Goal: Find specific page/section: Find specific page/section

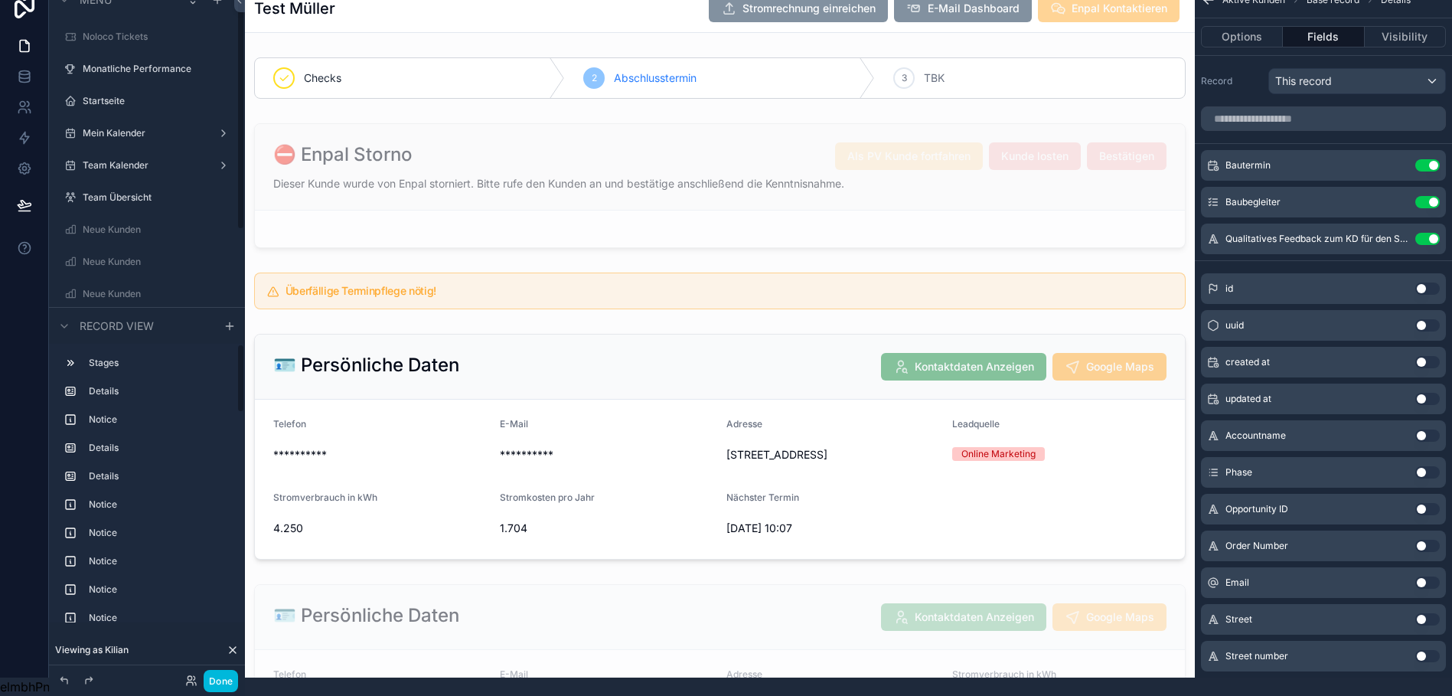
click at [219, 680] on button "Done" at bounding box center [221, 681] width 34 height 22
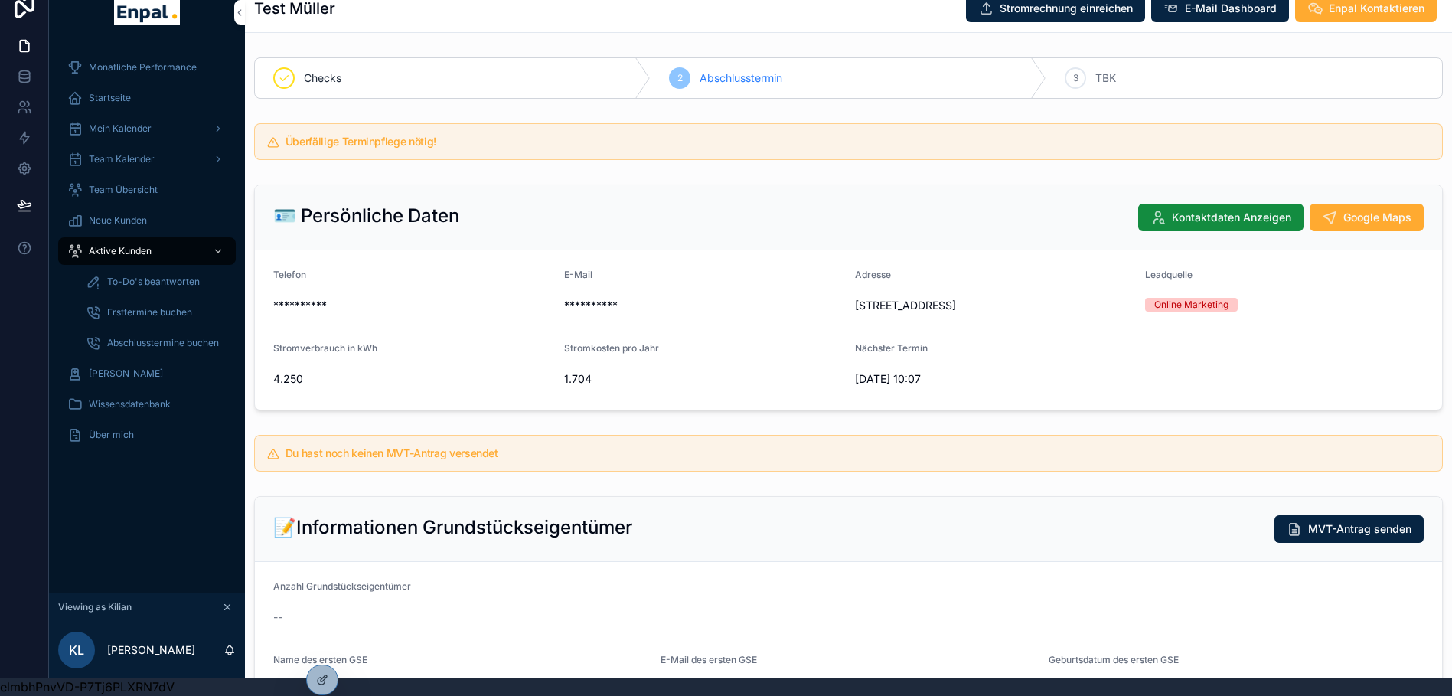
click at [93, 239] on div "Aktive Kunden" at bounding box center [146, 251] width 159 height 24
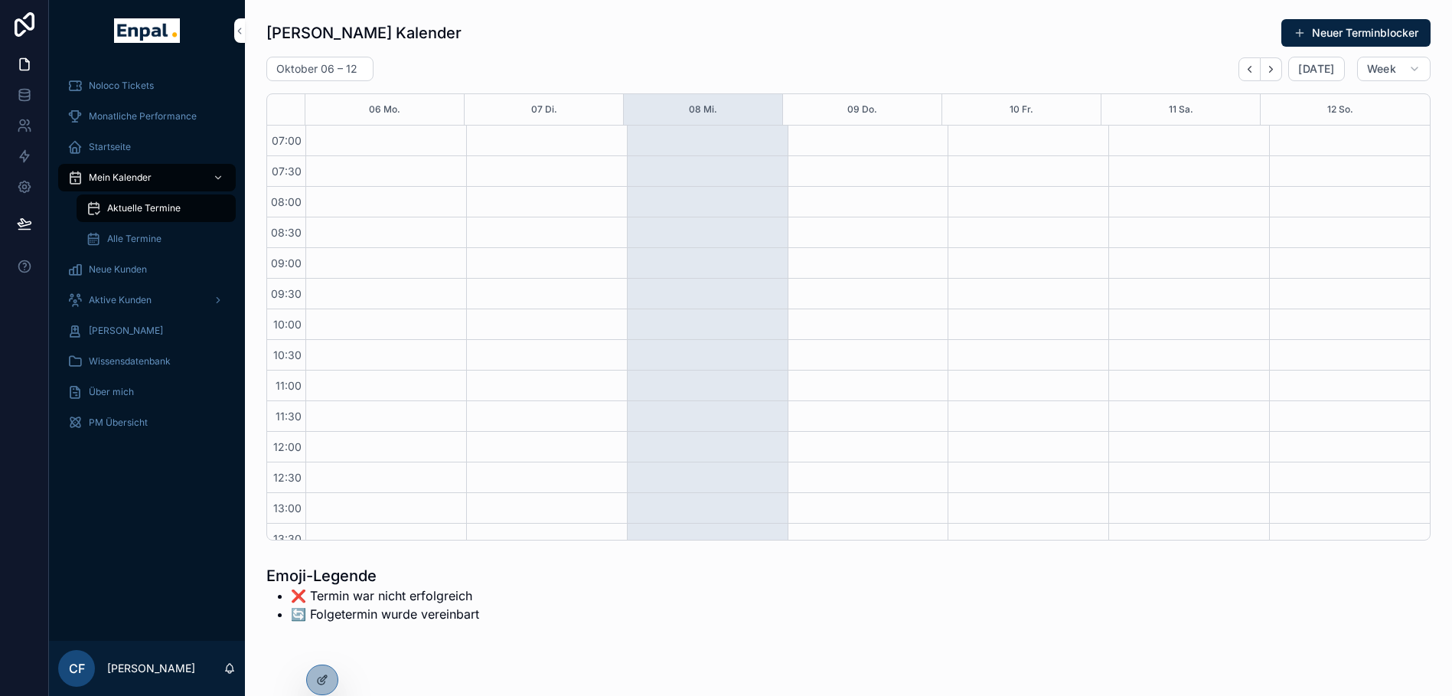
scroll to position [429, 0]
click at [119, 145] on span "Startseite" at bounding box center [110, 147] width 42 height 12
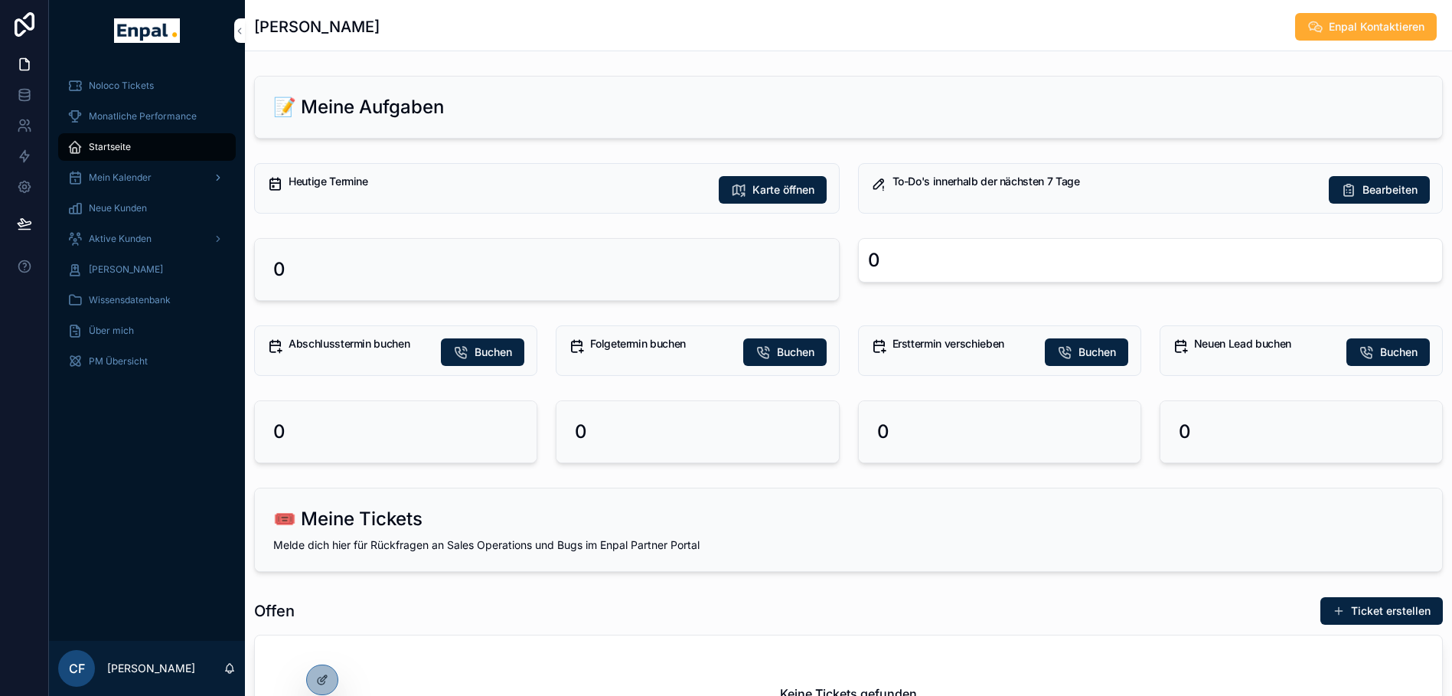
click at [106, 180] on span "Mein Kalender" at bounding box center [120, 177] width 63 height 12
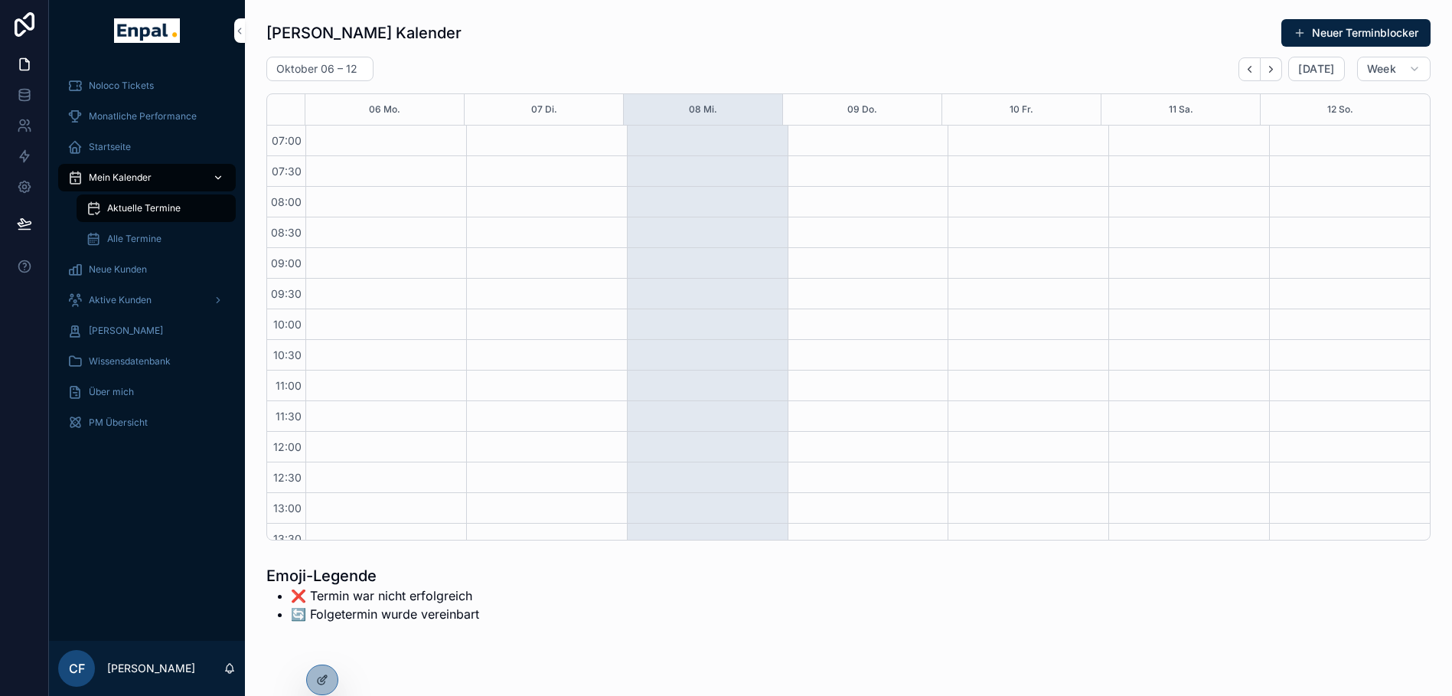
scroll to position [429, 0]
click at [322, 643] on icon at bounding box center [320, 644] width 4 height 4
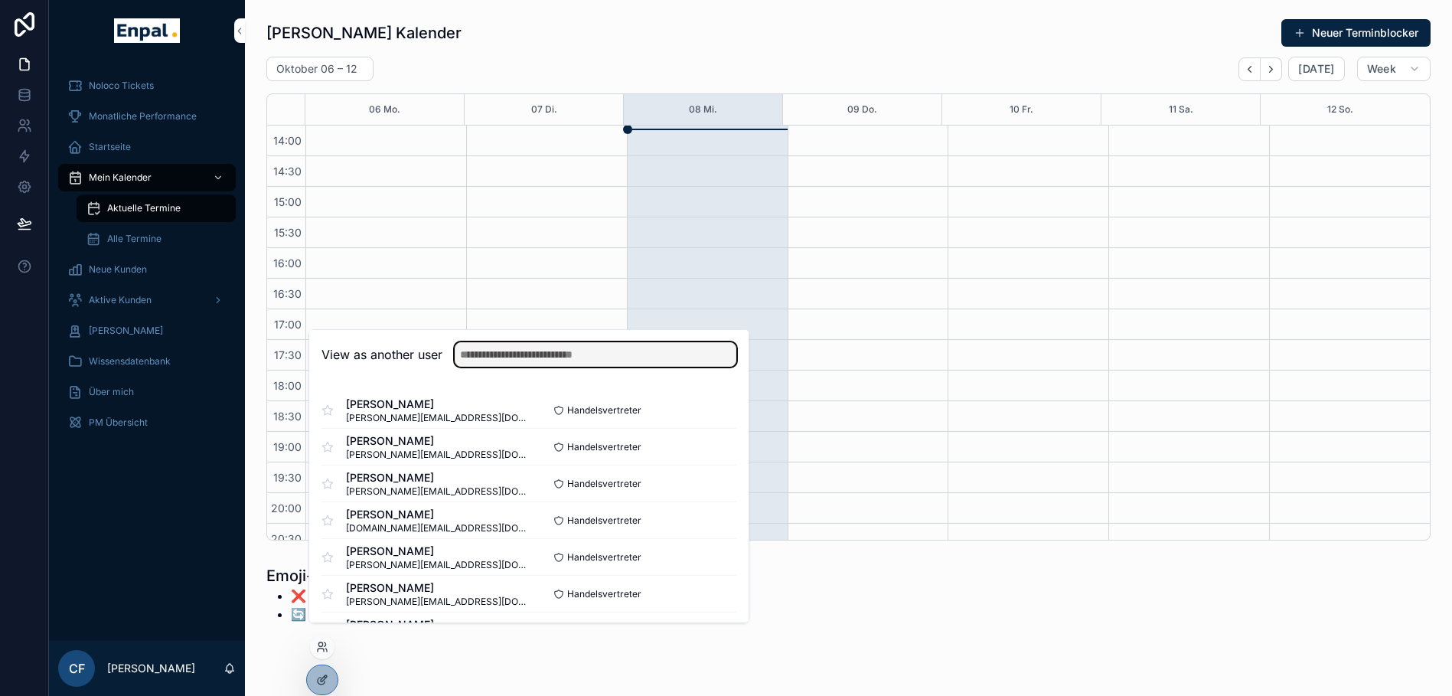
click at [484, 367] on input "text" at bounding box center [596, 354] width 282 height 24
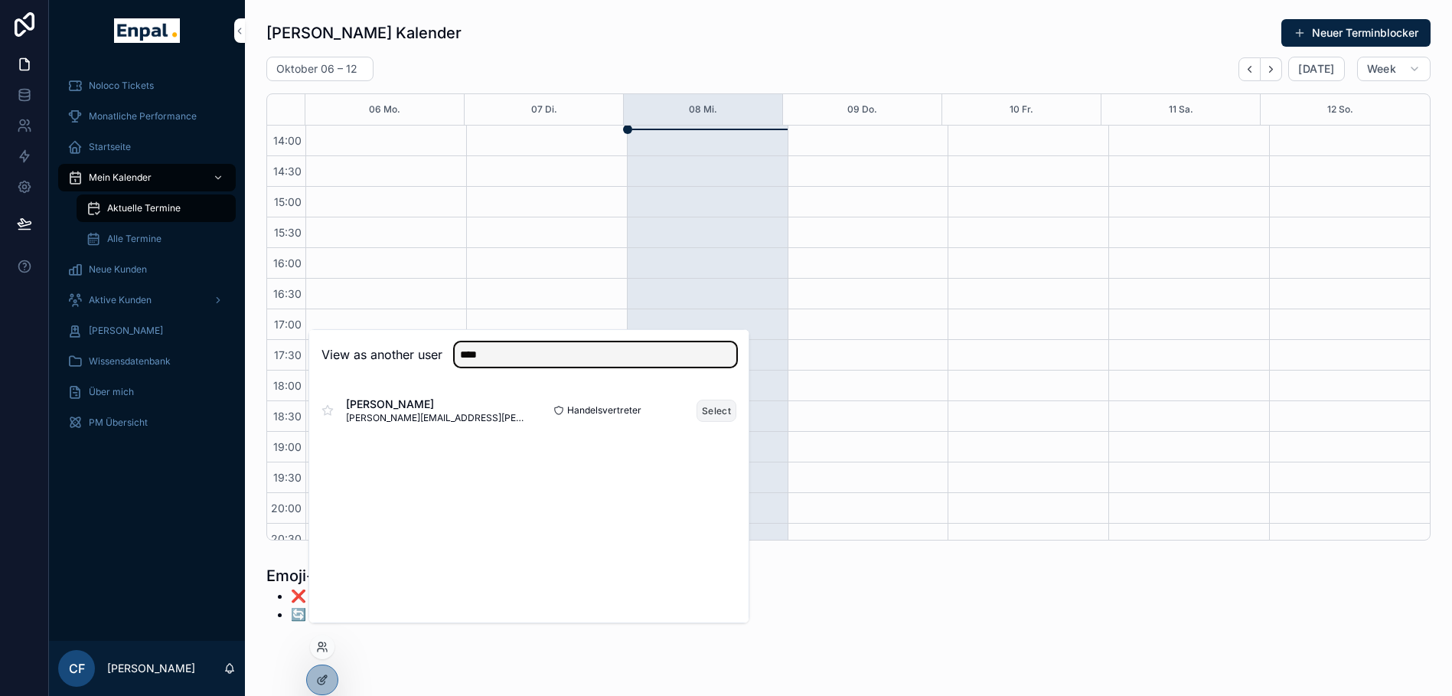
type input "****"
click at [718, 416] on button "Select" at bounding box center [716, 411] width 40 height 22
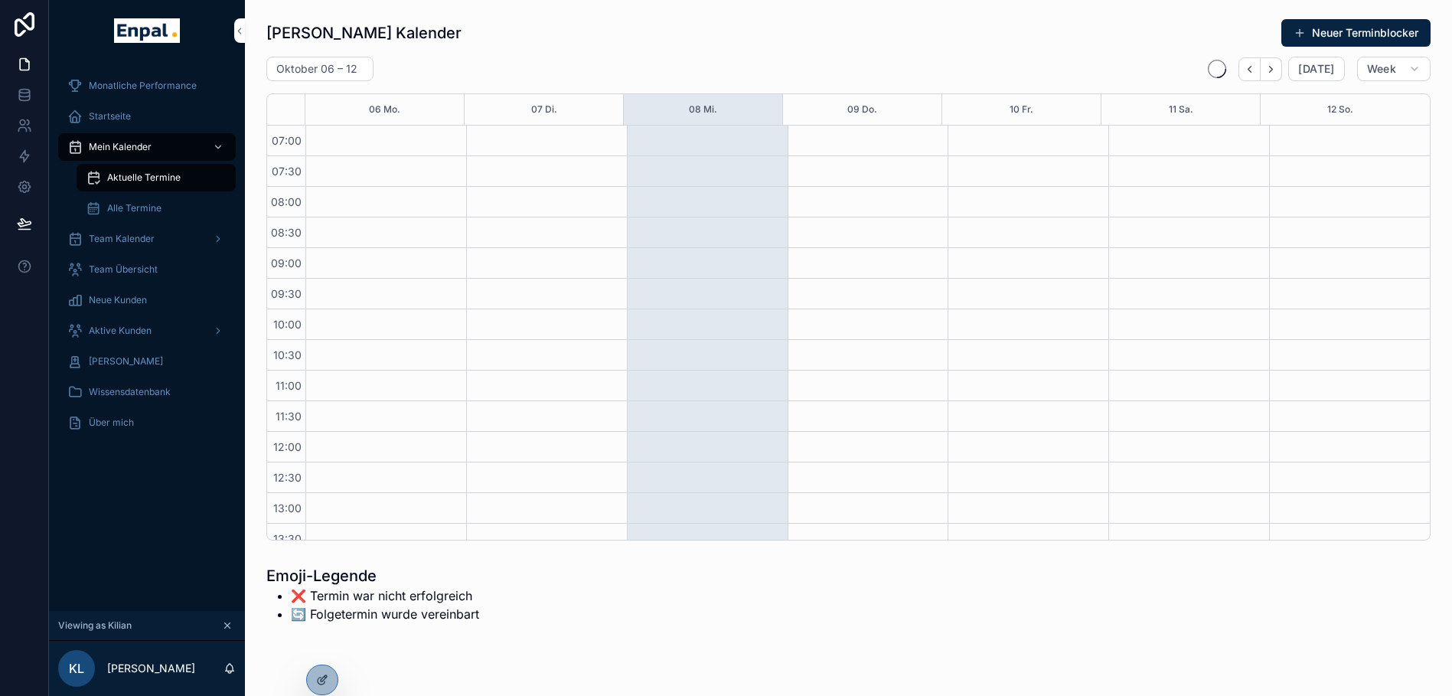
scroll to position [429, 0]
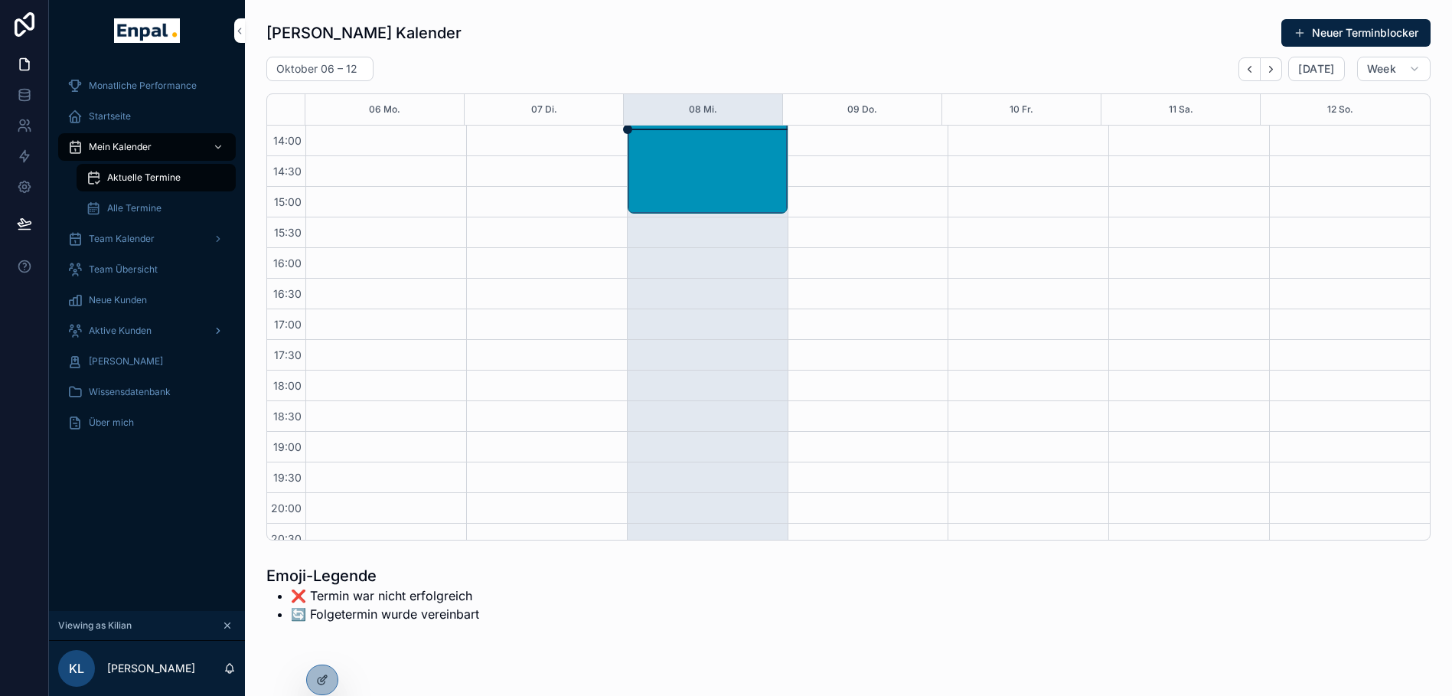
click at [109, 328] on span "Aktive Kunden" at bounding box center [120, 331] width 63 height 12
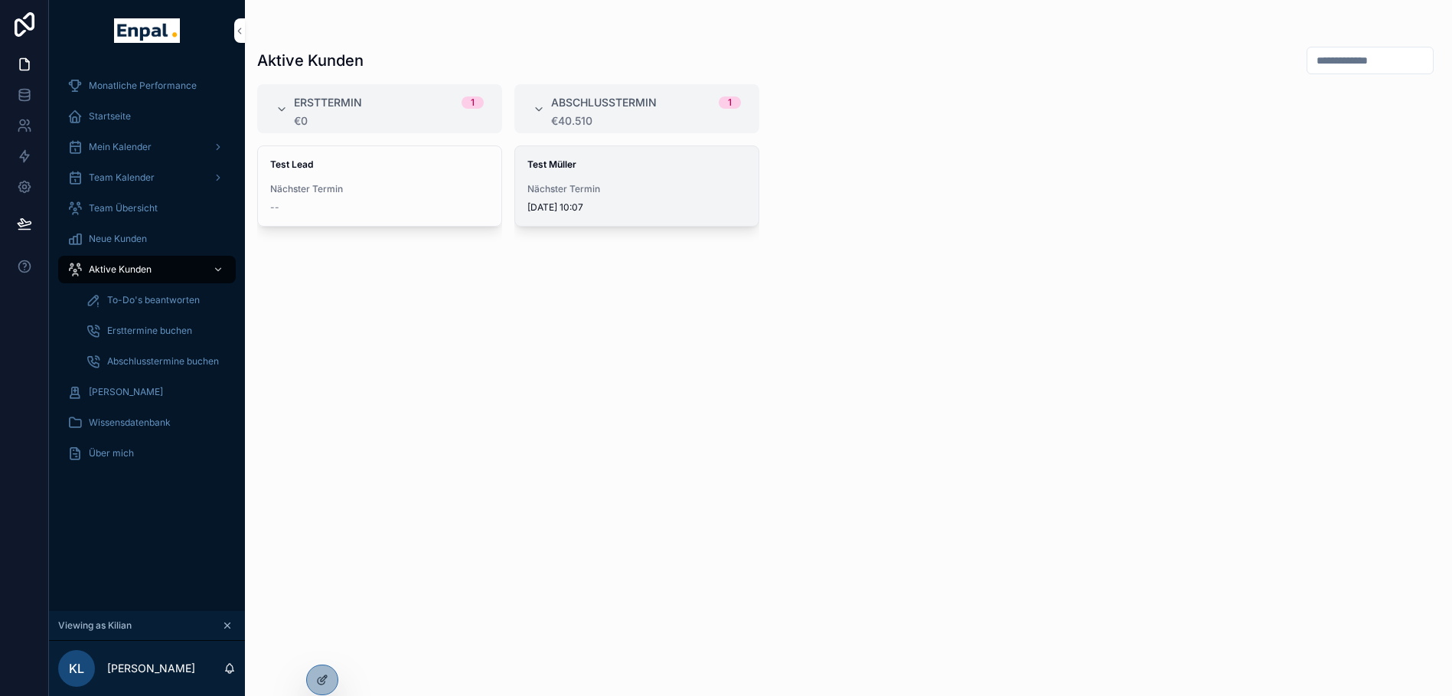
click at [554, 188] on span "Nächster Termin" at bounding box center [636, 189] width 219 height 12
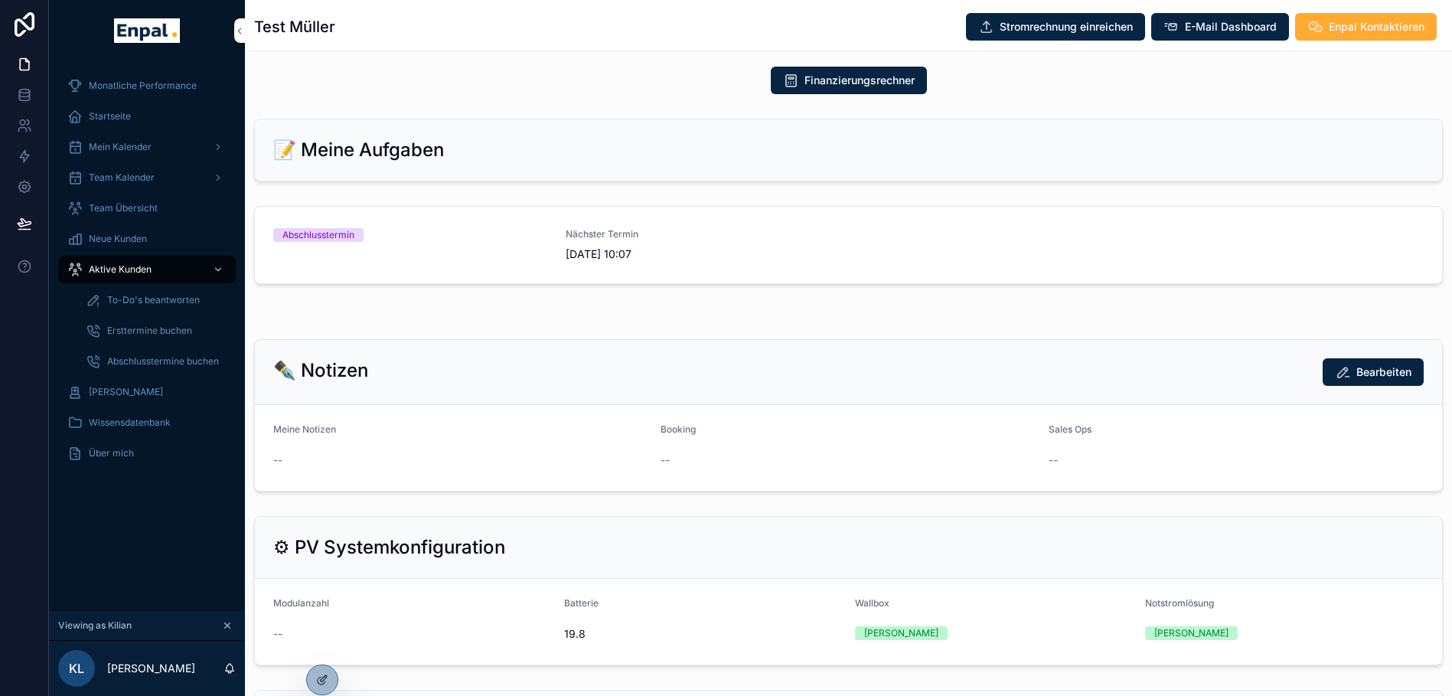
scroll to position [824, 0]
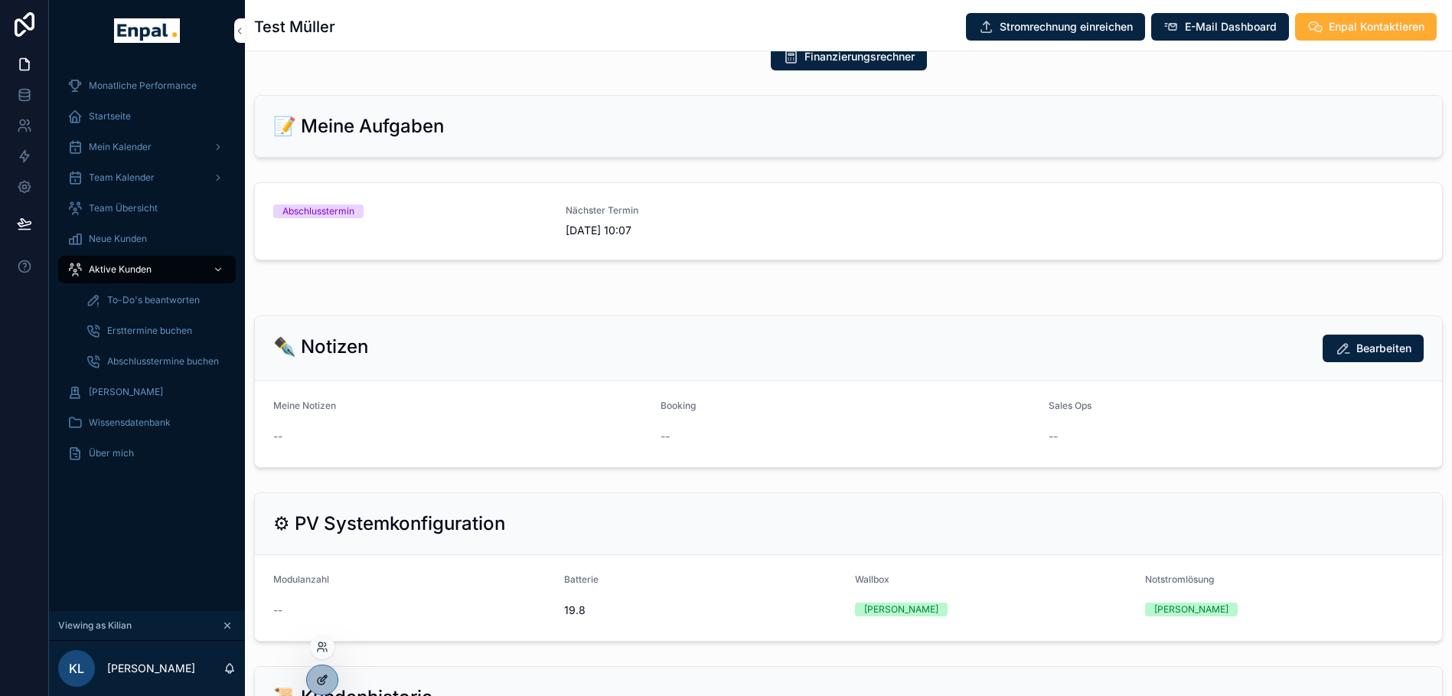
click at [322, 667] on div at bounding box center [322, 679] width 31 height 29
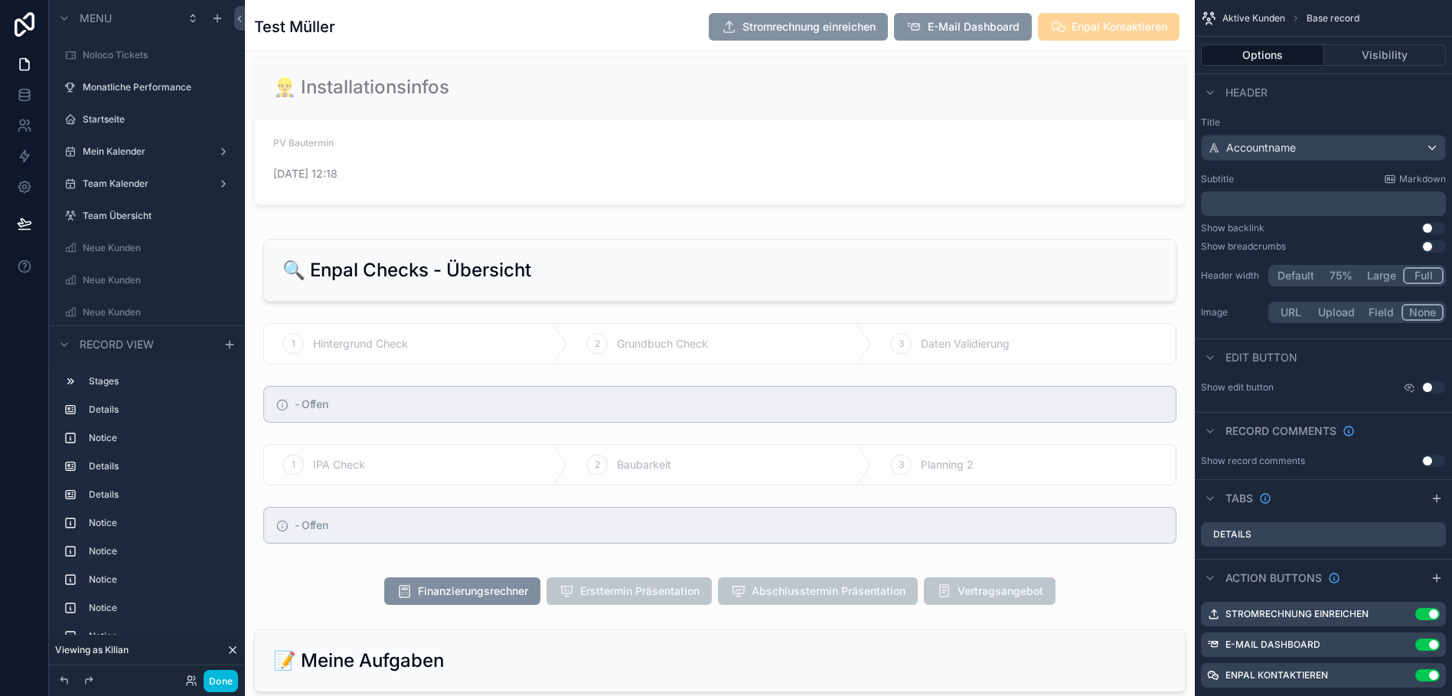
scroll to position [1499, 0]
click at [677, 82] on div "scrollable content" at bounding box center [720, 131] width 950 height 161
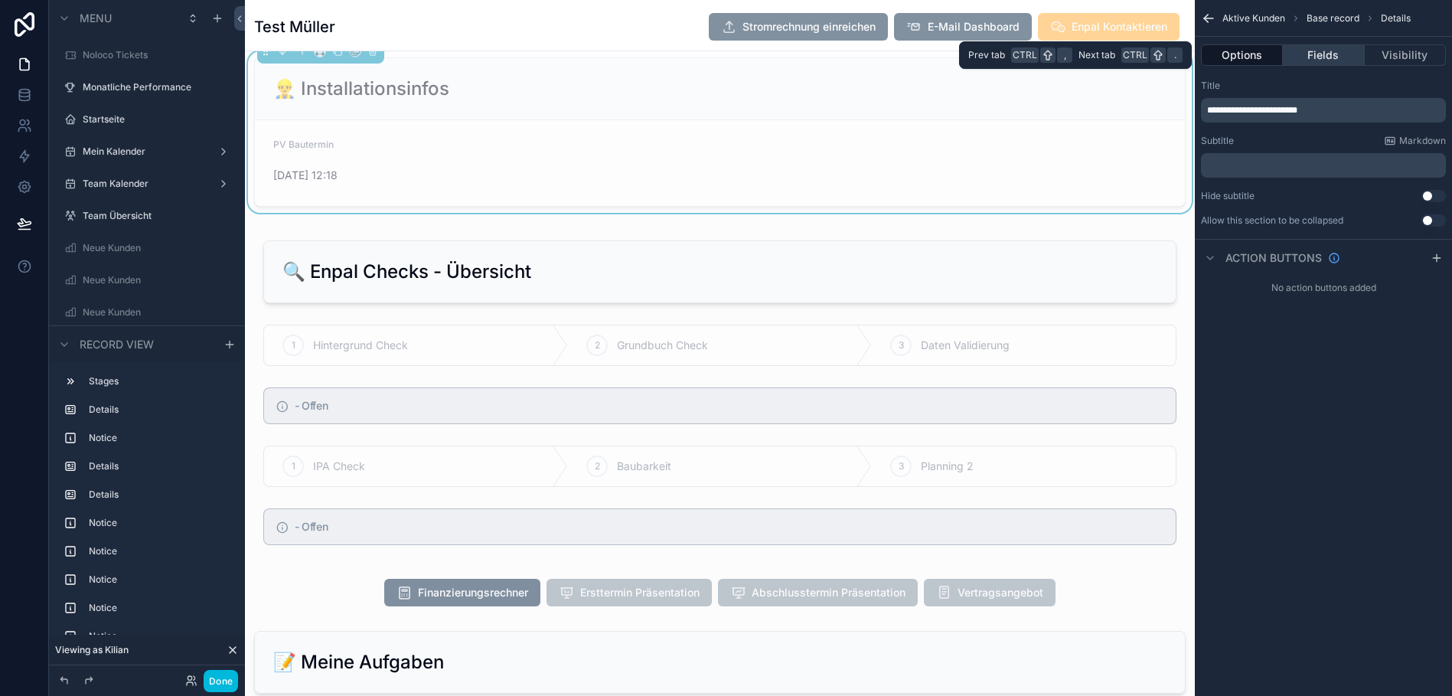
click at [1326, 62] on button "Fields" at bounding box center [1323, 54] width 81 height 21
